Goal: Complete application form

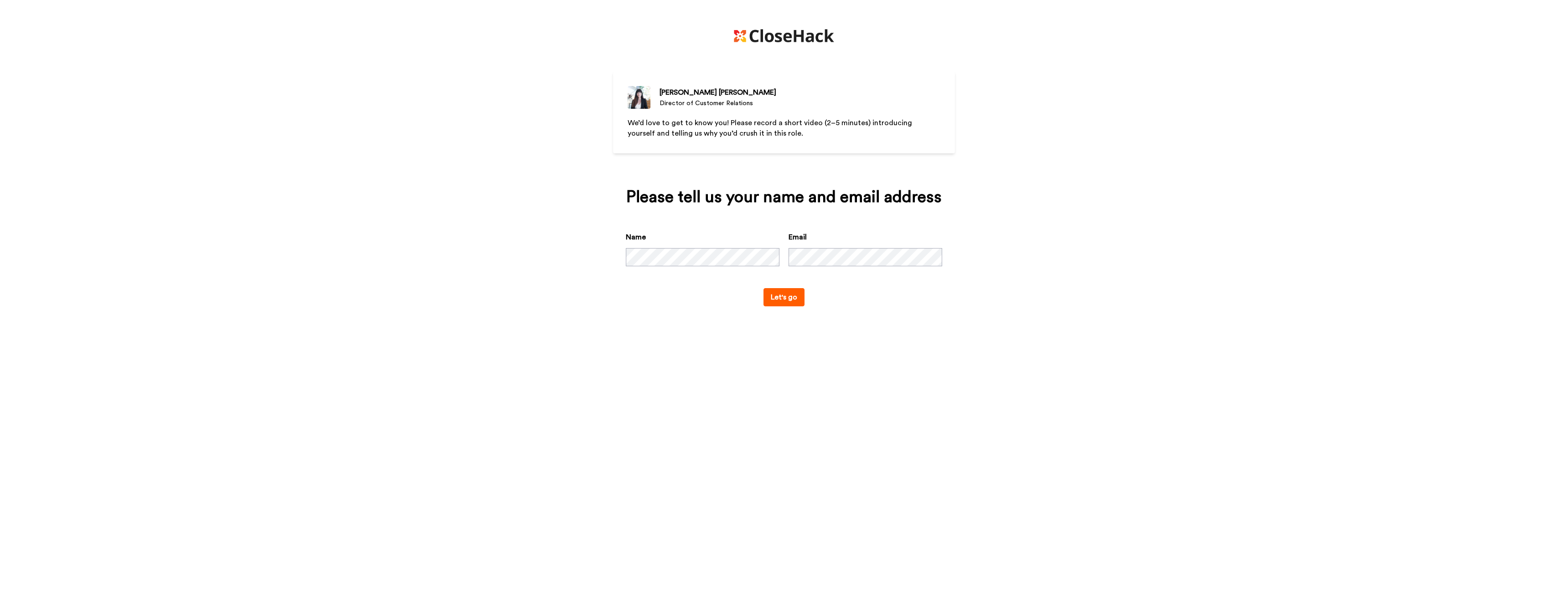
click at [781, 300] on button "Let's go" at bounding box center [784, 297] width 41 height 18
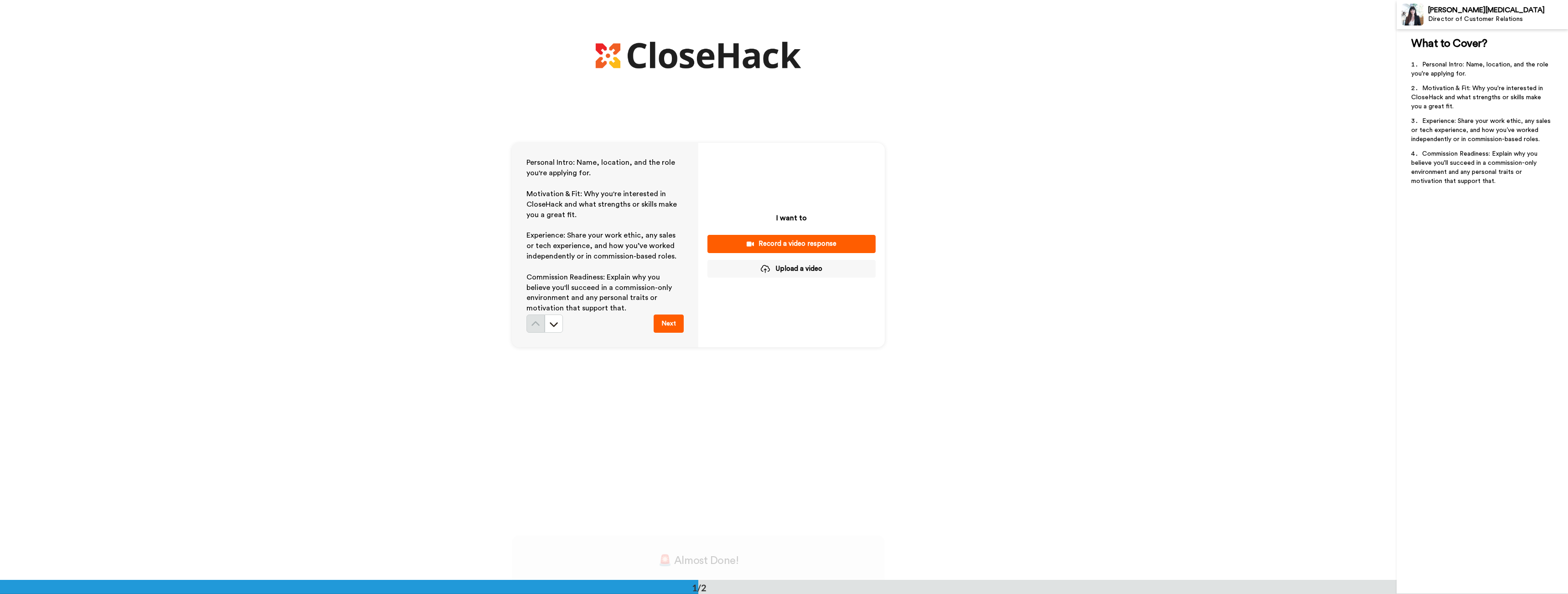
scroll to position [45, 0]
click at [554, 320] on icon at bounding box center [553, 323] width 9 height 9
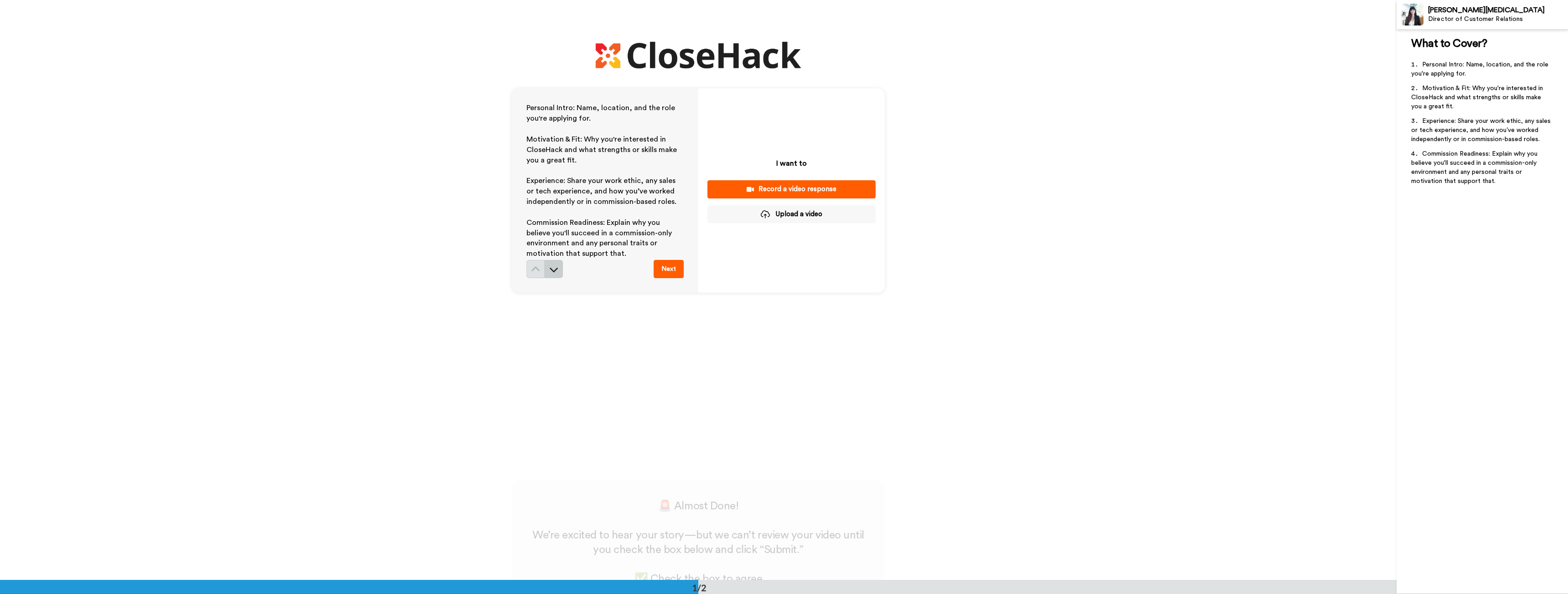
click at [551, 266] on icon at bounding box center [553, 269] width 9 height 9
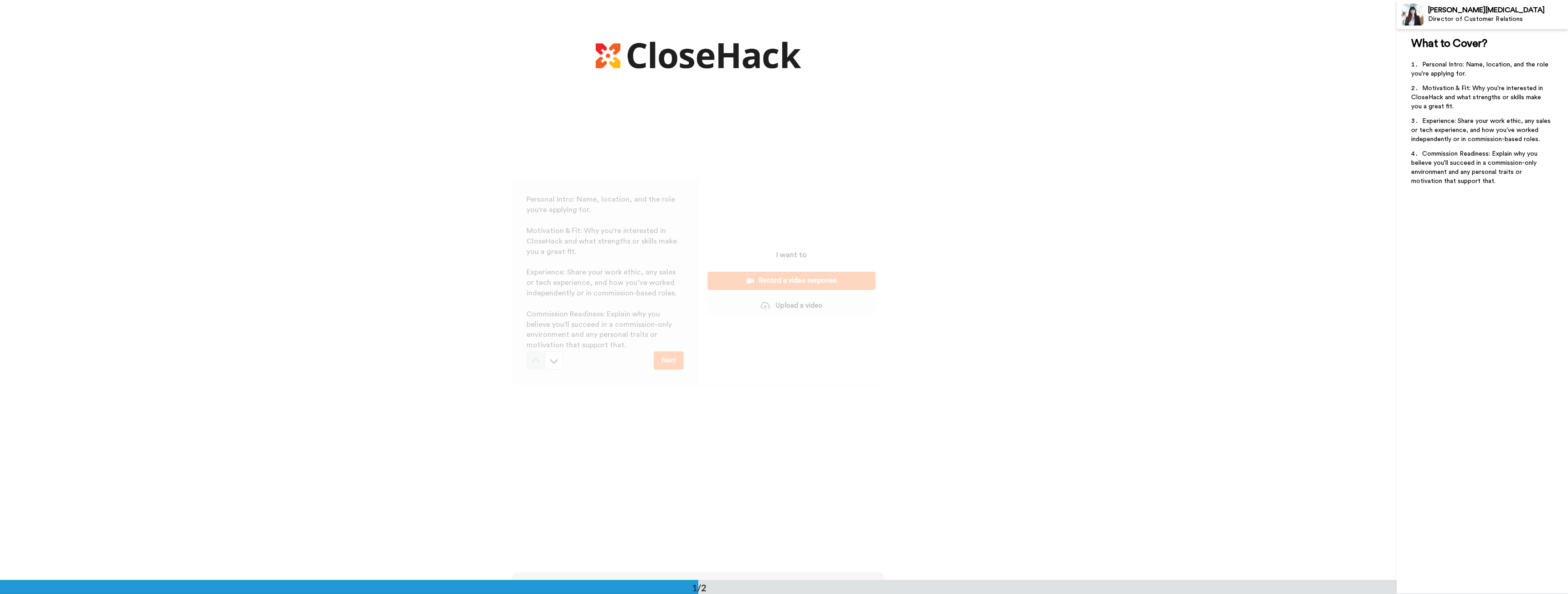
scroll to position [0, 0]
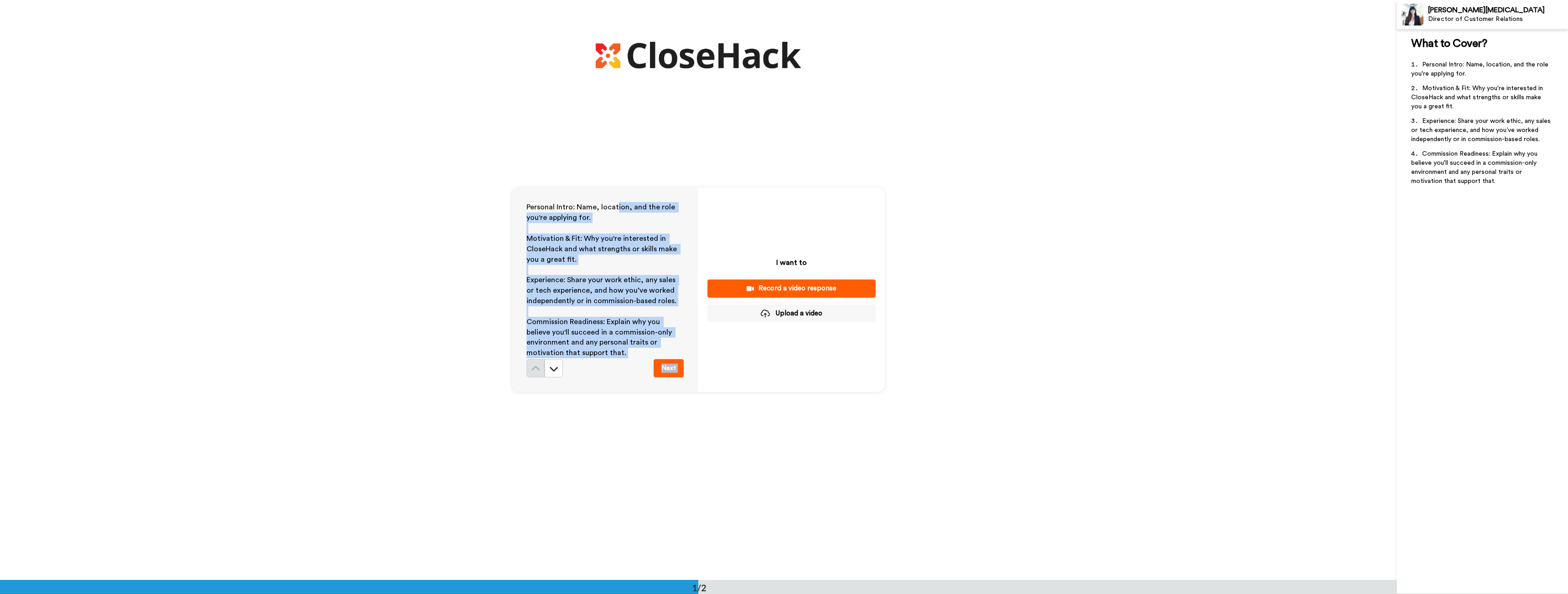
drag, startPoint x: 619, startPoint y: 51, endPoint x: 725, endPoint y: 58, distance: 106.2
click at [725, 58] on div "Personal Intro: Name, location, and the role you're applying for. ﻿ Motivation …" at bounding box center [698, 290] width 1396 height 580
click at [550, 317] on p "Commission Readiness: Explain why you believe you'll succeed in a commission-on…" at bounding box center [605, 338] width 157 height 41
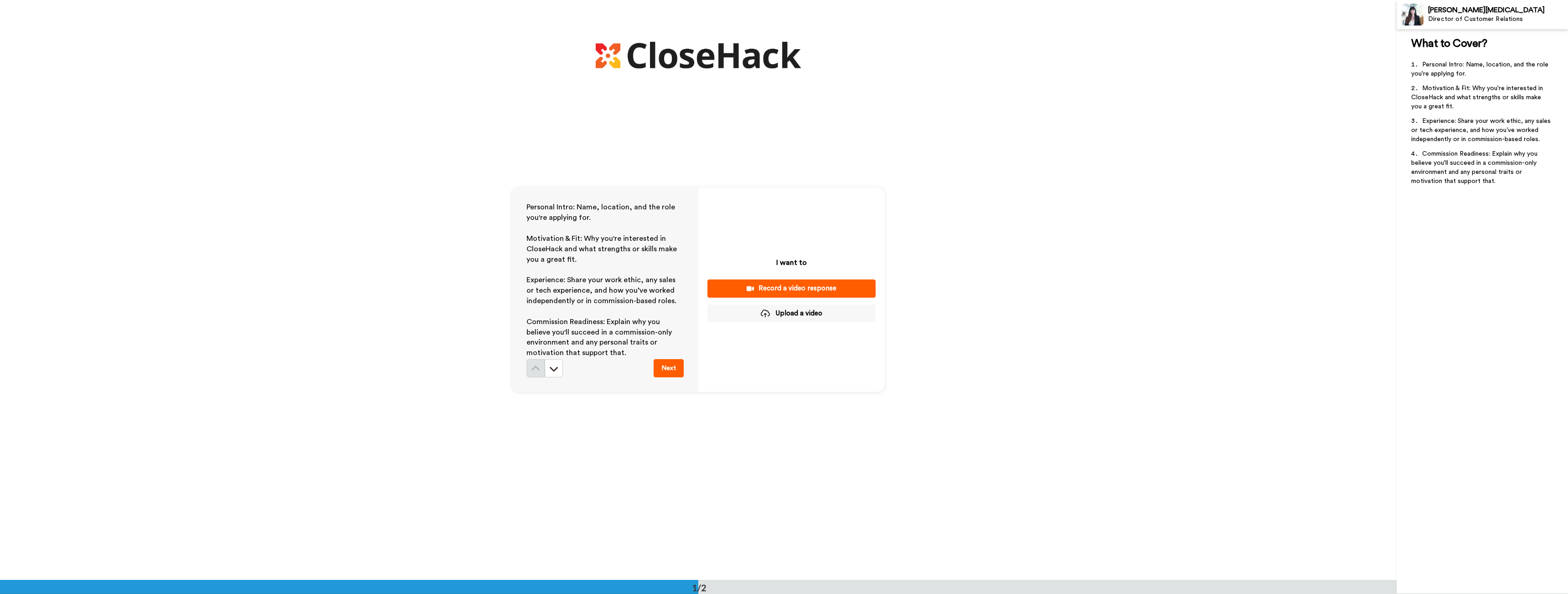
click at [992, 54] on div "Personal Intro: Name, location, and the role you're applying for. ﻿ Motivation …" at bounding box center [698, 290] width 1396 height 580
click at [800, 281] on button "Record a video response" at bounding box center [791, 288] width 168 height 17
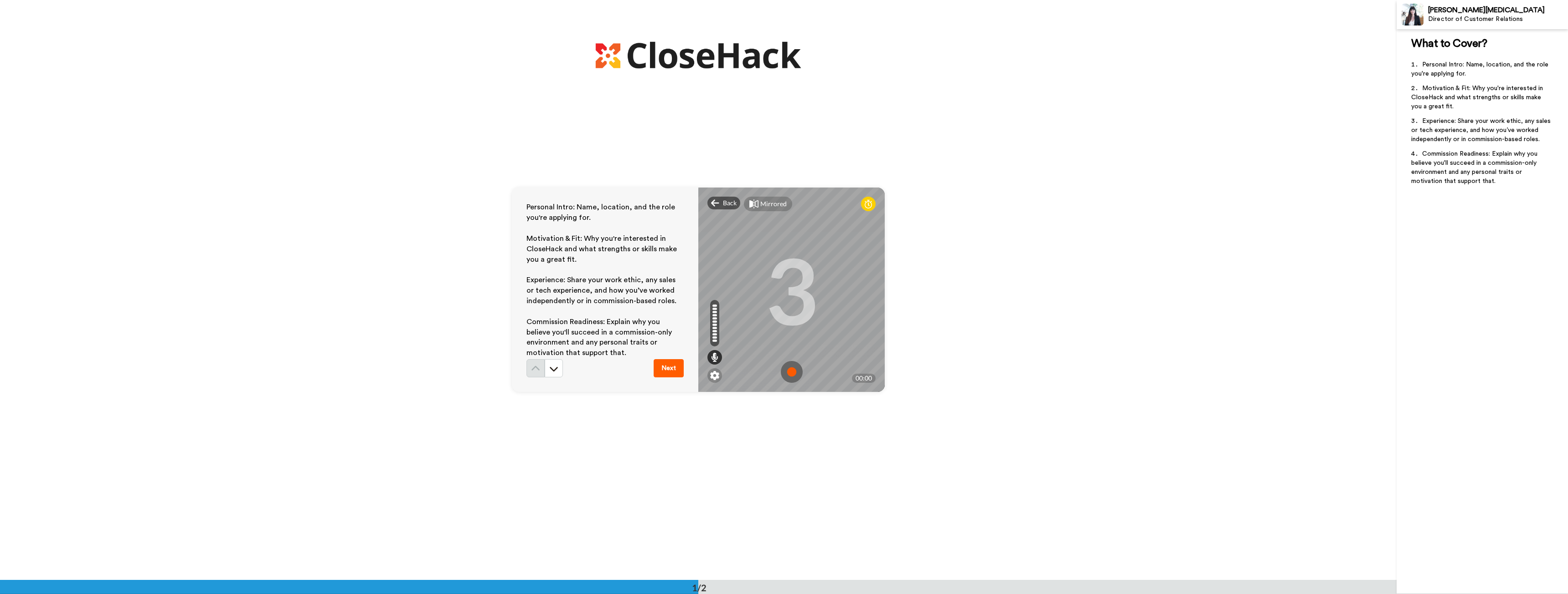
click at [862, 203] on div at bounding box center [867, 203] width 14 height 14
click at [786, 370] on img at bounding box center [791, 372] width 22 height 22
click at [787, 378] on img at bounding box center [791, 372] width 22 height 22
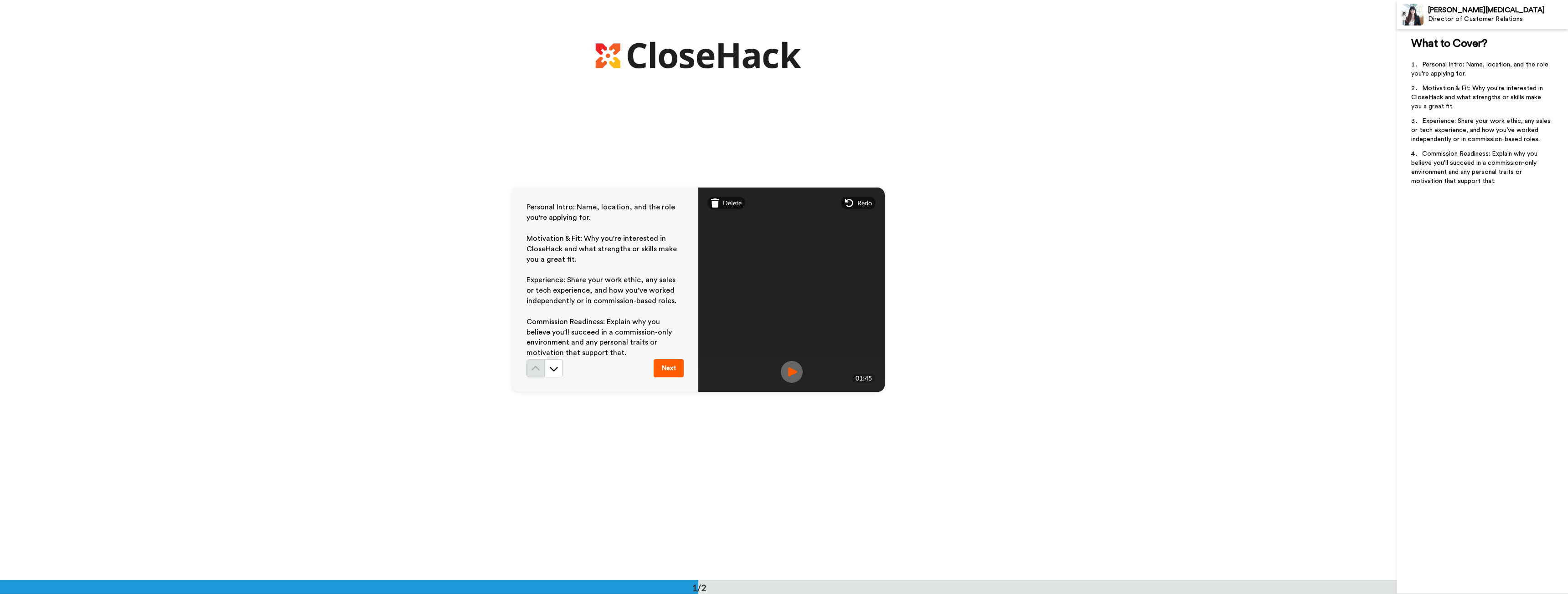
click at [657, 360] on button "Next" at bounding box center [668, 368] width 30 height 18
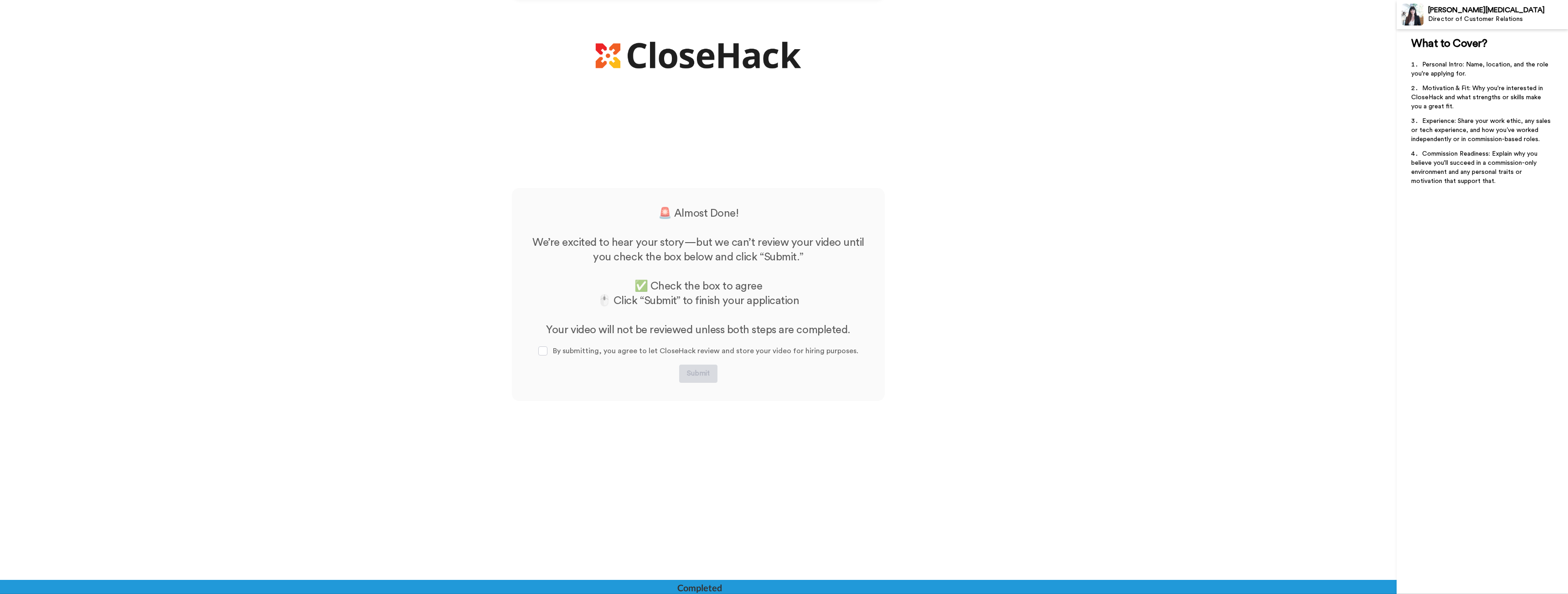
scroll to position [396, 0]
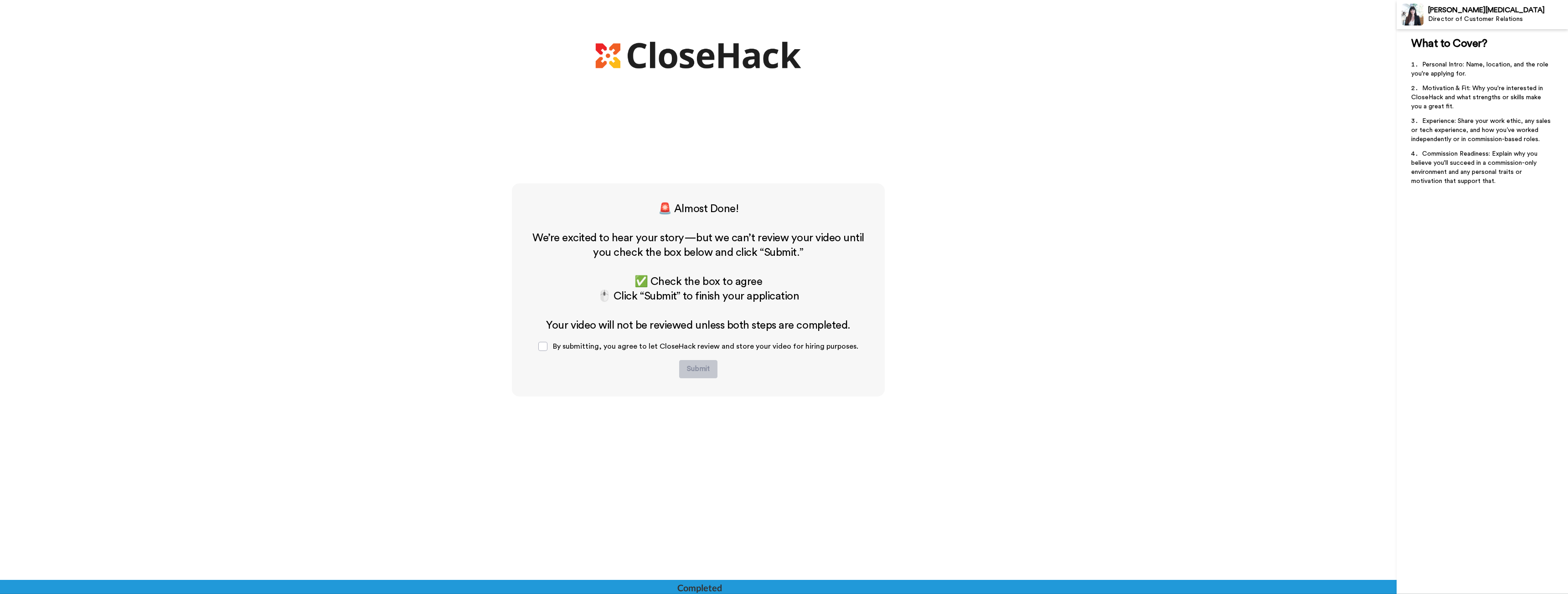
click at [657, 339] on div "By submitting, you agree to let CloseHack review and store your video for hirin…" at bounding box center [698, 346] width 335 height 27
click at [661, 343] on span "By submitting, you agree to let CloseHack review and store your video for hirin…" at bounding box center [705, 347] width 306 height 8
drag, startPoint x: 649, startPoint y: 345, endPoint x: 636, endPoint y: 349, distance: 13.6
click at [648, 345] on span "By submitting, you agree to let CloseHack review and store your video for hirin…" at bounding box center [705, 347] width 306 height 8
click at [605, 351] on div "By submitting, you agree to let CloseHack review and store your video for hirin…" at bounding box center [698, 346] width 335 height 27
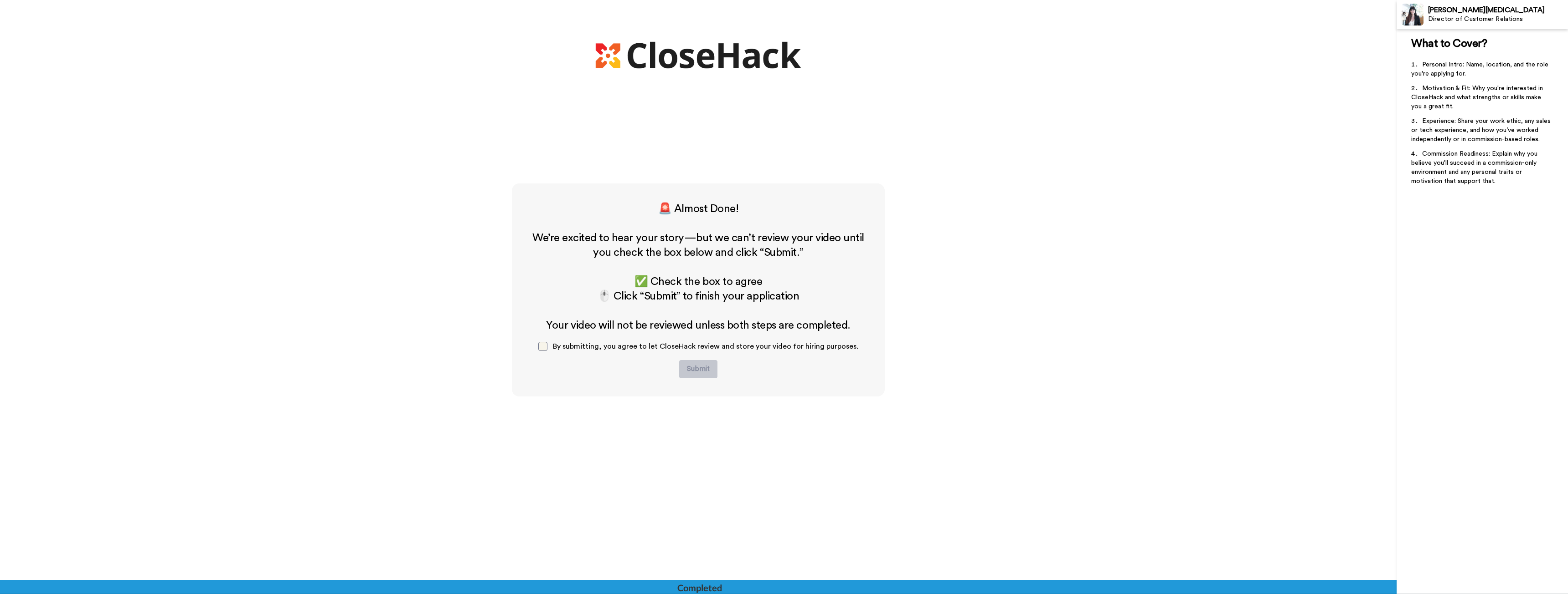
click at [547, 350] on span at bounding box center [542, 346] width 9 height 9
click at [676, 366] on div "🚨 Almost Done! ﻿ We’re excited to hear your story—but we can’t review your vide…" at bounding box center [698, 289] width 337 height 176
click at [686, 365] on button "Submit" at bounding box center [699, 369] width 39 height 18
